Goal: Information Seeking & Learning: Learn about a topic

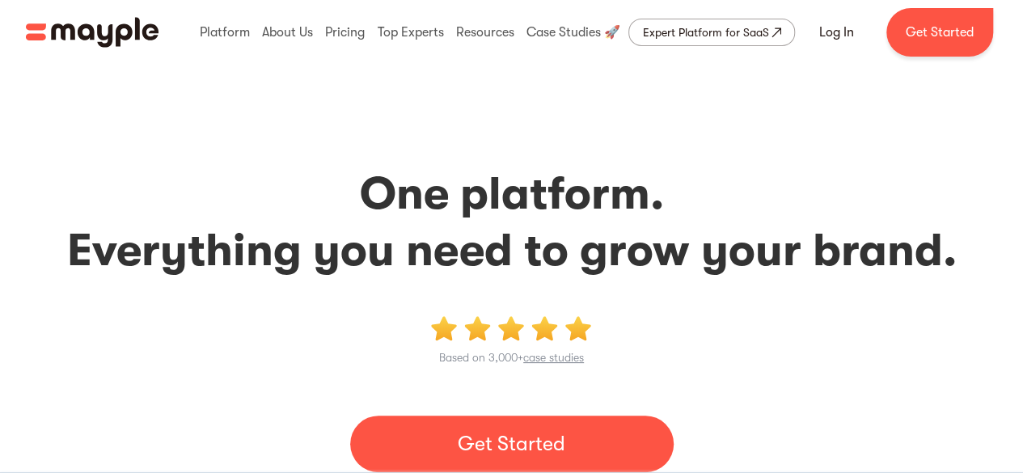
click at [372, 235] on h2 "One platform. Everything you need to grow your brand." at bounding box center [511, 222] width 984 height 113
click at [396, 187] on h2 "One platform. Everything you need to grow your brand." at bounding box center [511, 222] width 984 height 113
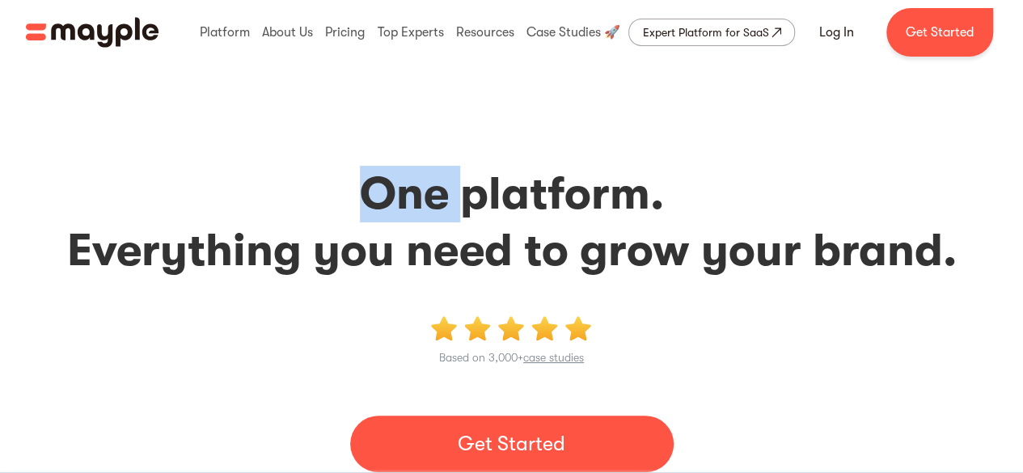
click at [396, 187] on h2 "One platform. Everything you need to grow your brand." at bounding box center [511, 222] width 984 height 113
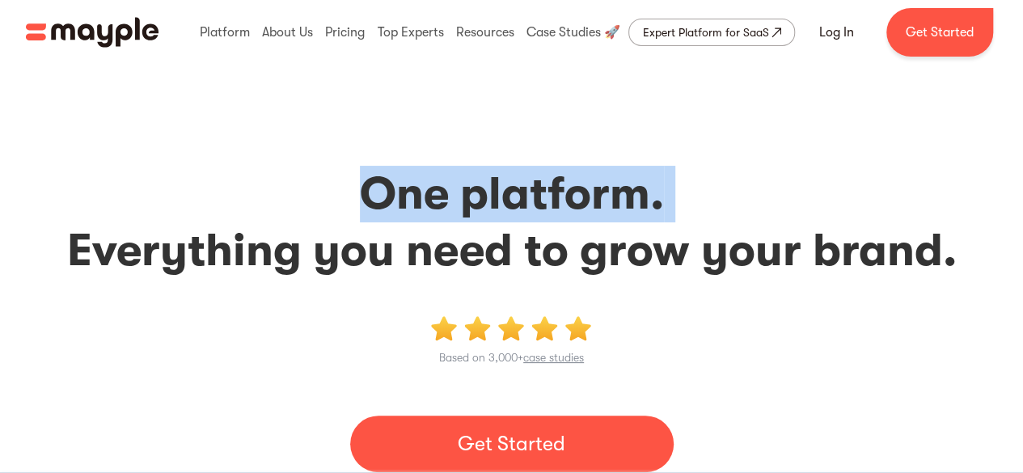
click at [396, 187] on h2 "One platform. Everything you need to grow your brand." at bounding box center [511, 222] width 984 height 113
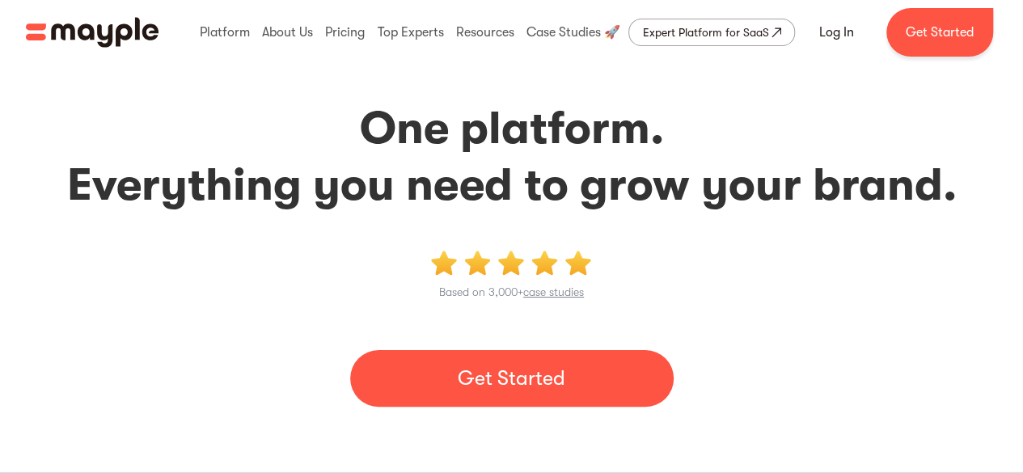
scroll to position [65, 0]
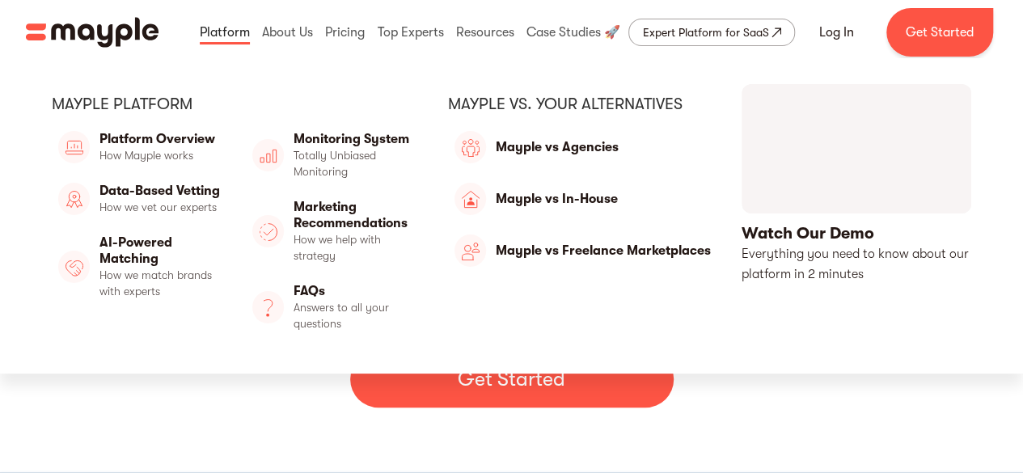
click at [225, 30] on link at bounding box center [225, 32] width 58 height 52
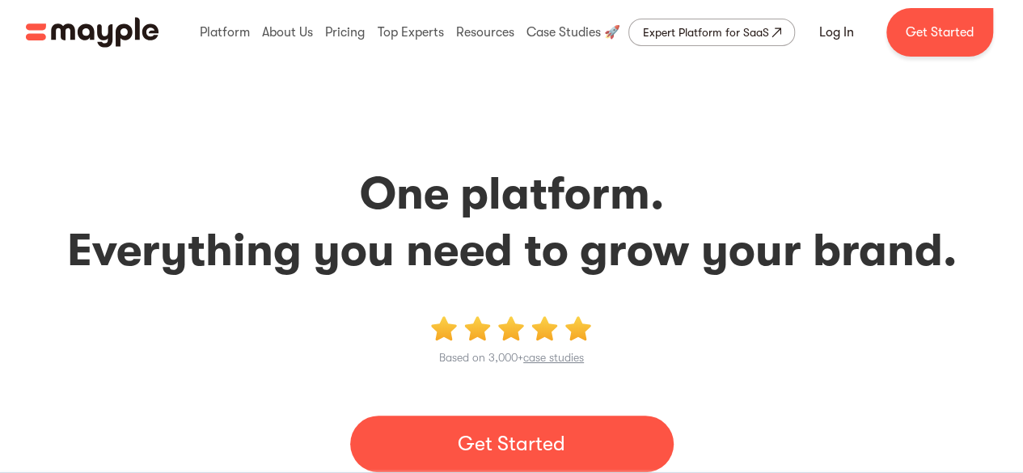
click at [385, 167] on h2 "One platform. Everything you need to grow your brand." at bounding box center [511, 222] width 984 height 113
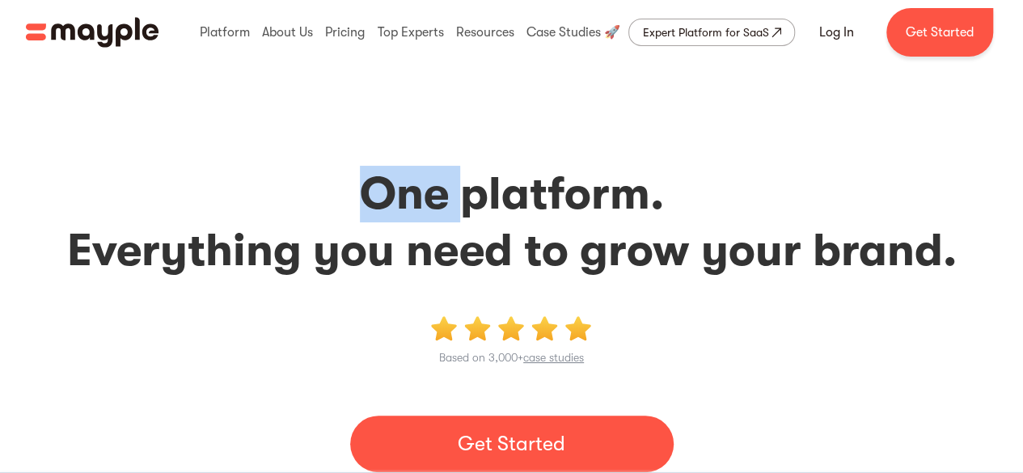
click at [385, 167] on h2 "One platform. Everything you need to grow your brand." at bounding box center [511, 222] width 984 height 113
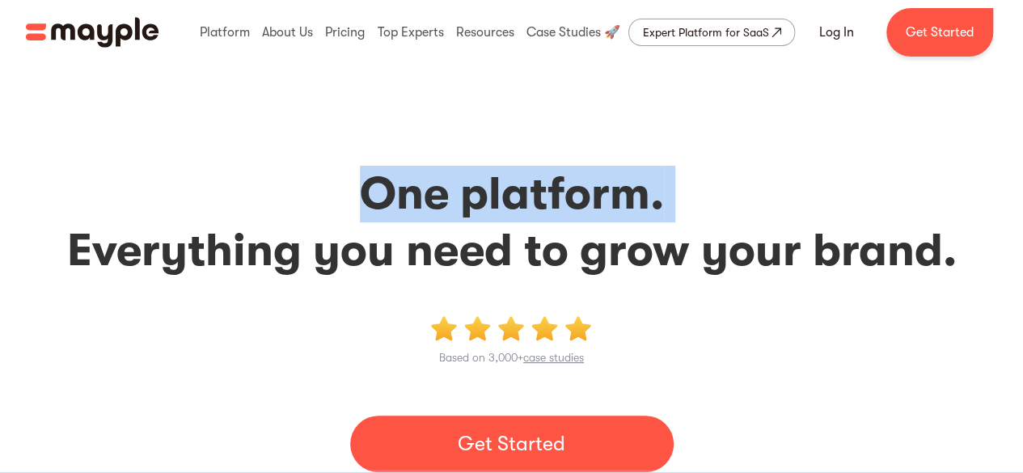
click at [385, 167] on h2 "One platform. Everything you need to grow your brand." at bounding box center [511, 222] width 984 height 113
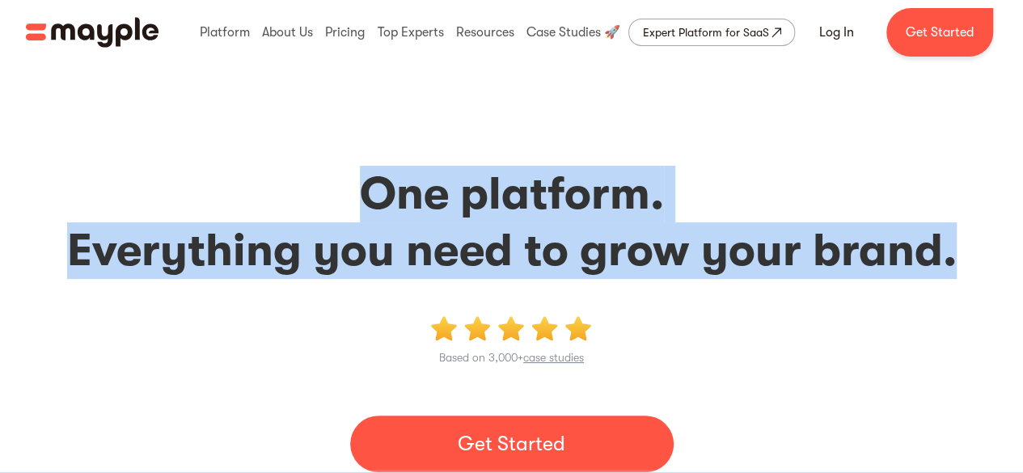
click at [584, 258] on h2 "One platform. Everything you need to grow your brand." at bounding box center [511, 222] width 984 height 113
